Goal: Find specific page/section: Find specific page/section

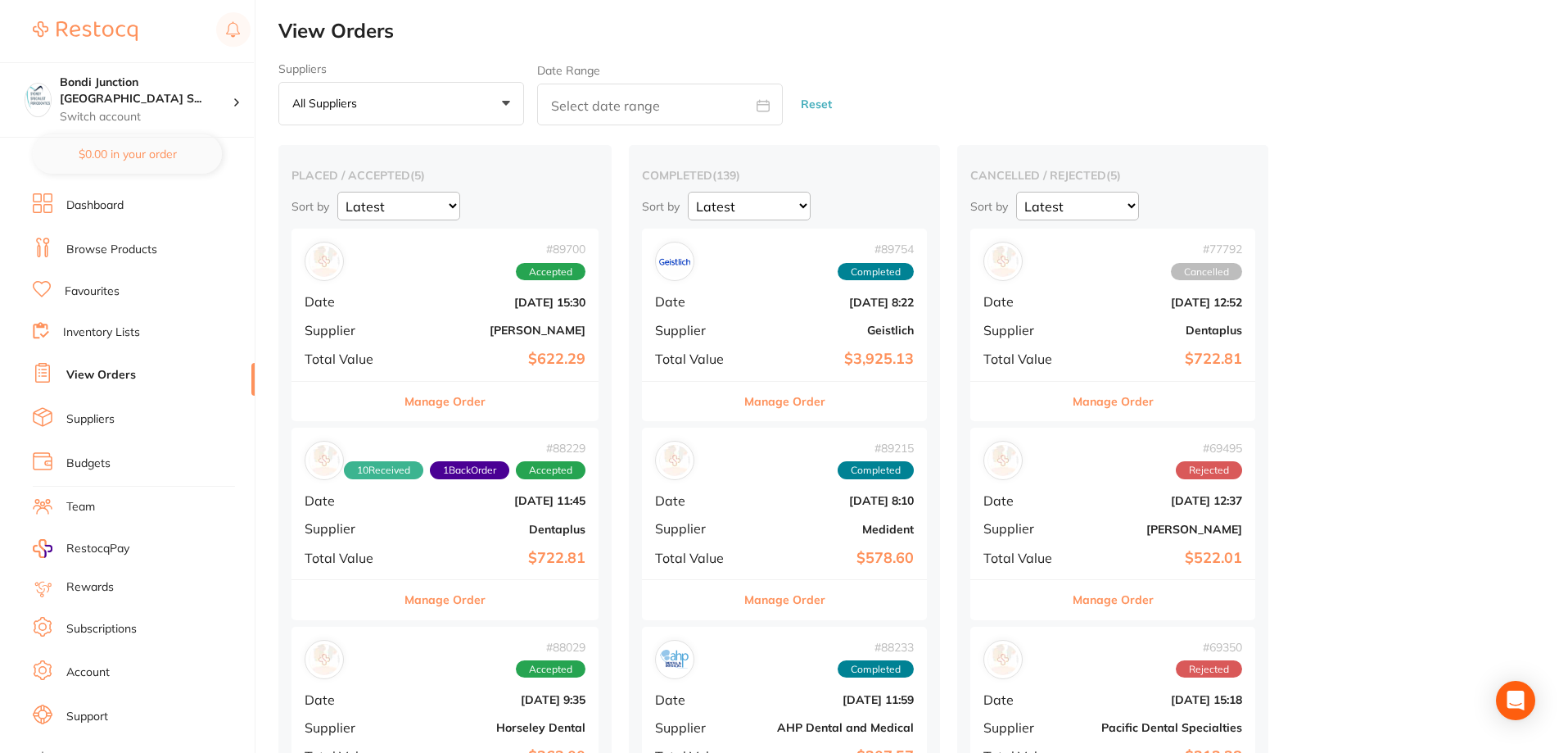
scroll to position [246, 0]
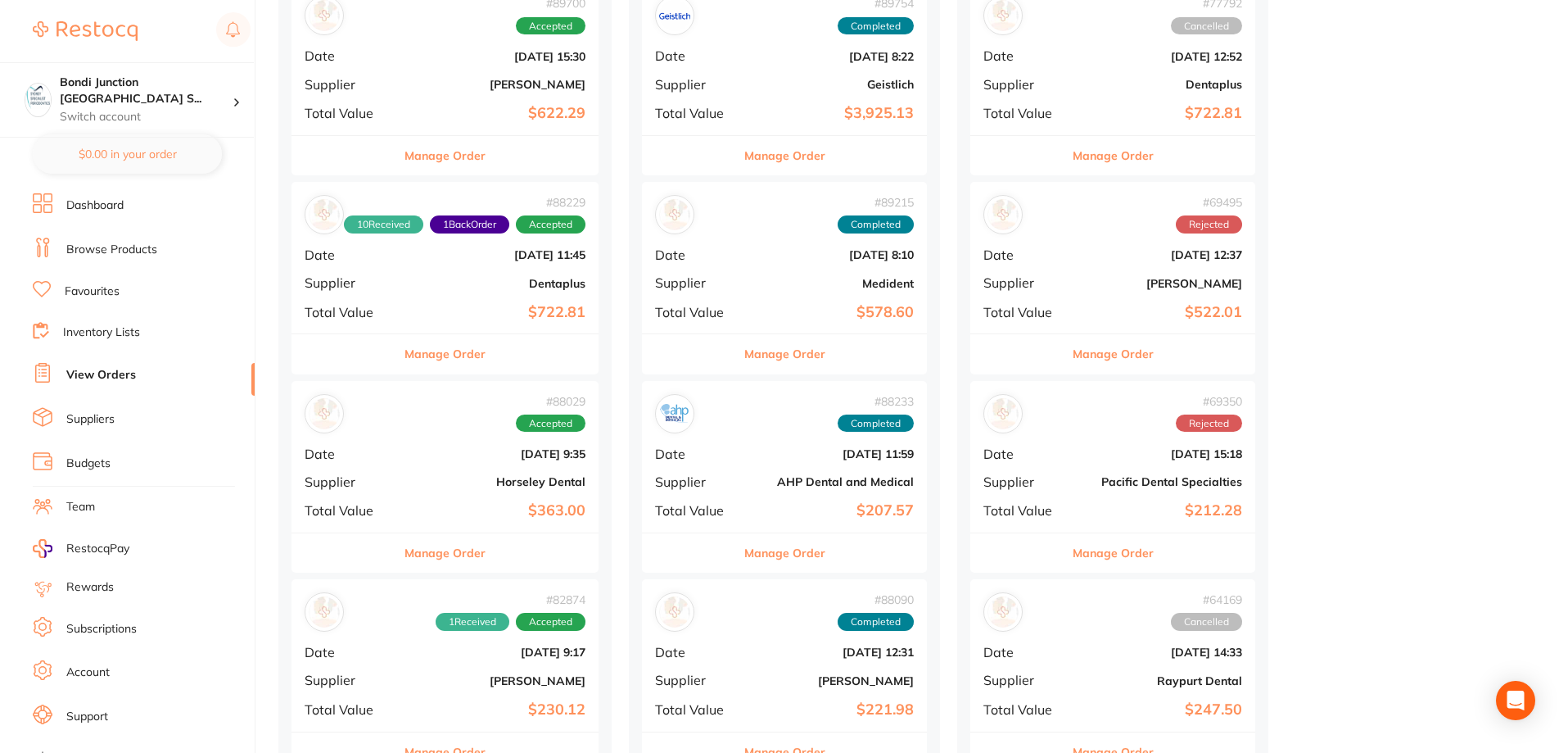
click at [428, 557] on button "Manage Order" at bounding box center [444, 553] width 81 height 39
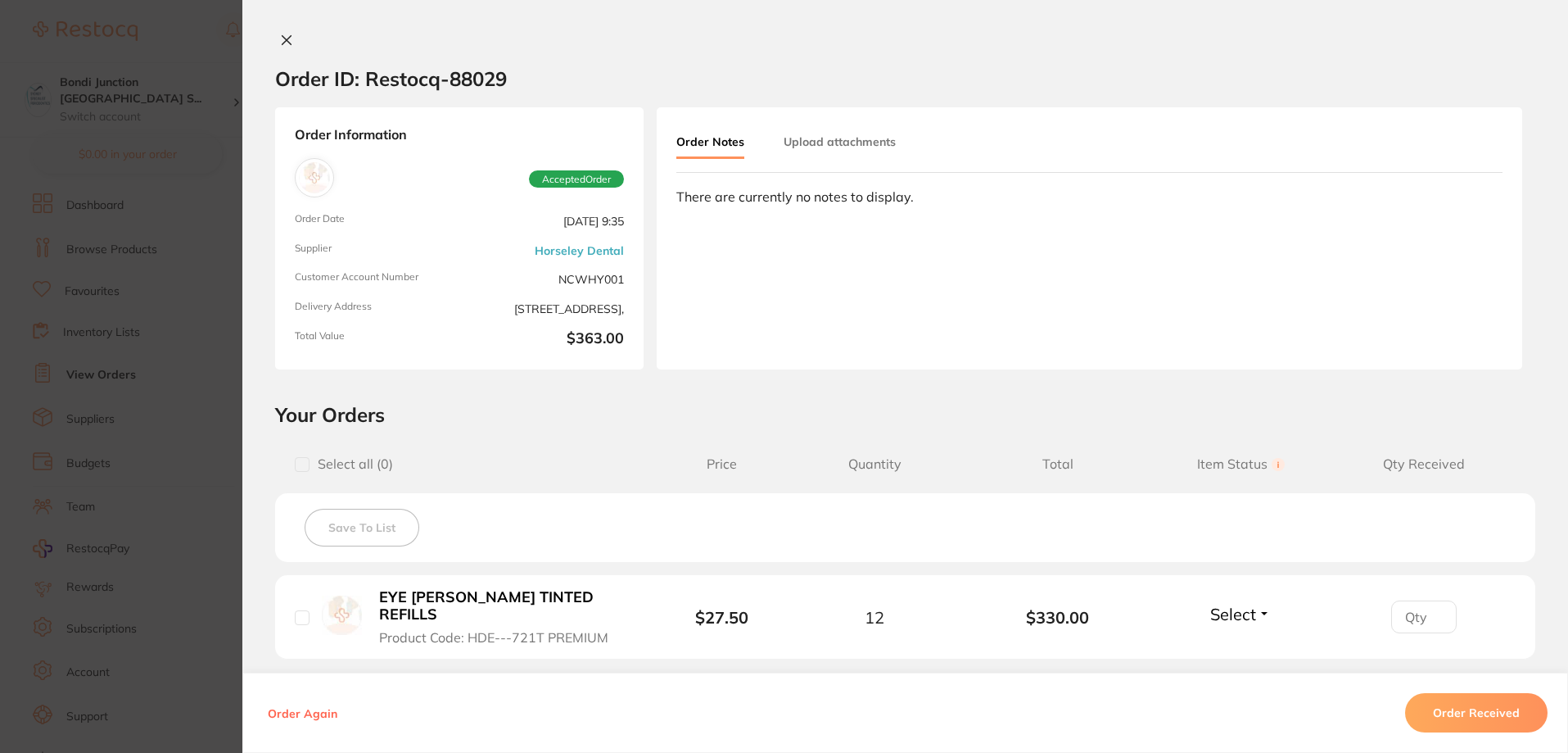
click at [285, 41] on icon at bounding box center [286, 40] width 13 height 13
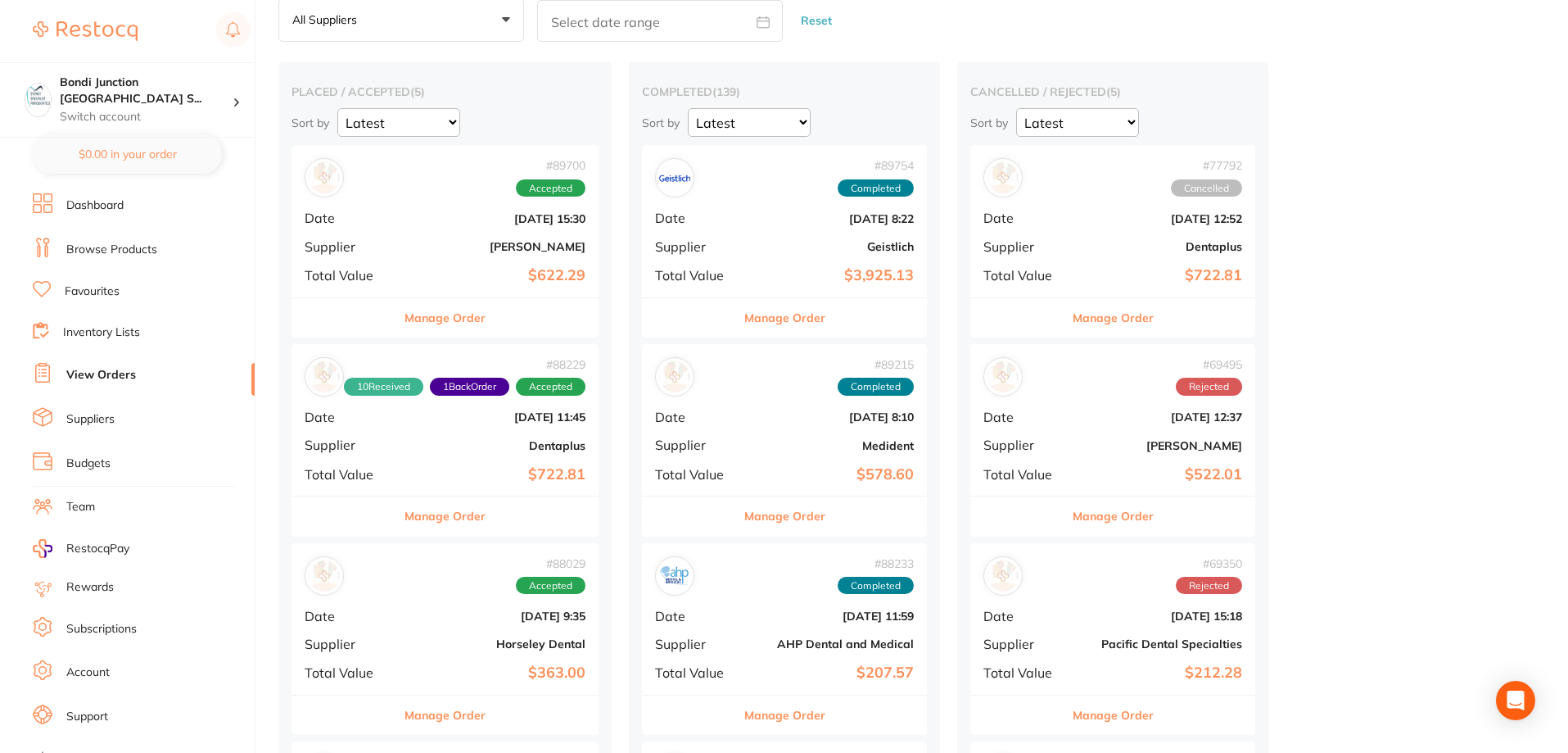
scroll to position [82, 0]
click at [139, 251] on link "Browse Products" at bounding box center [111, 249] width 91 height 16
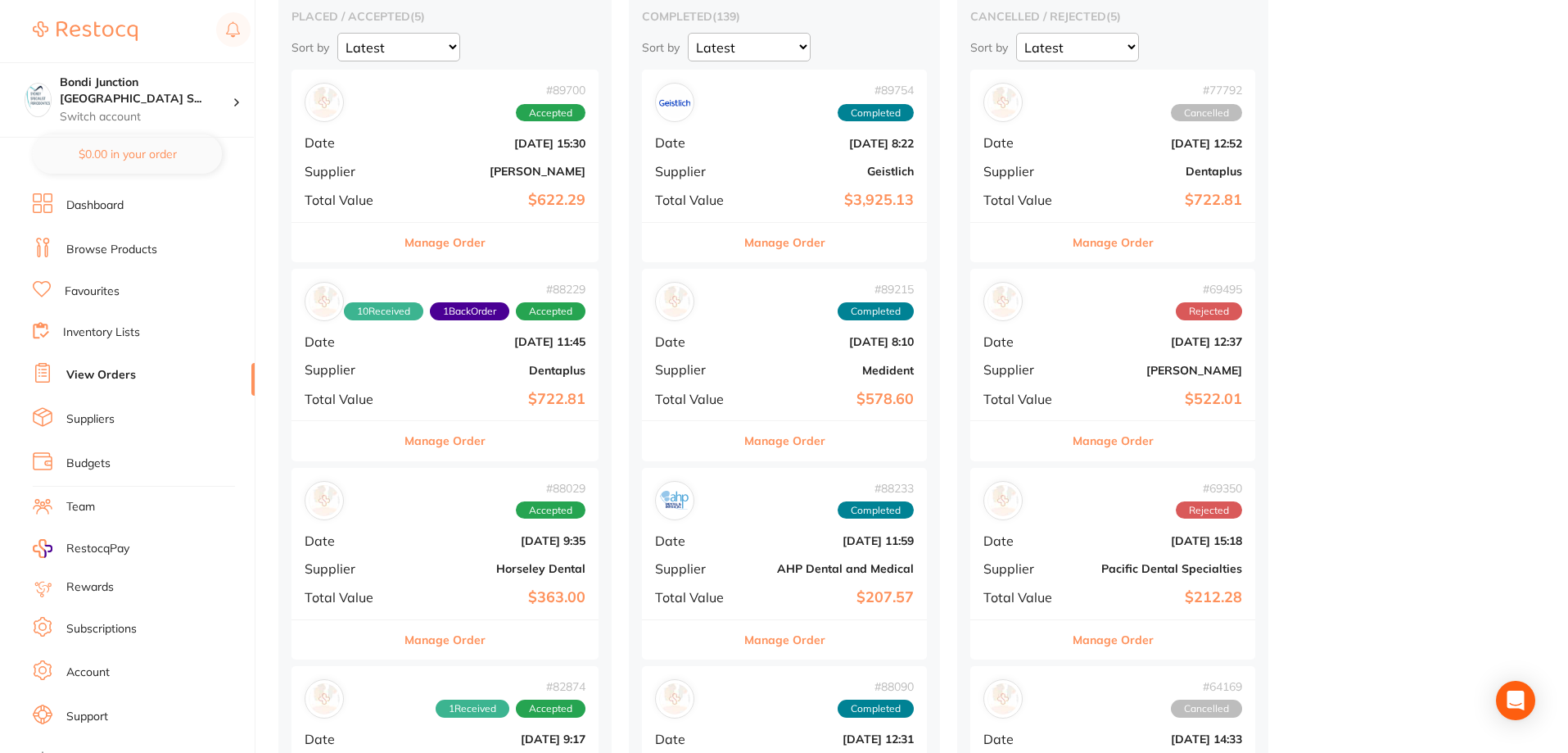
scroll to position [328, 0]
